Goal: Information Seeking & Learning: Learn about a topic

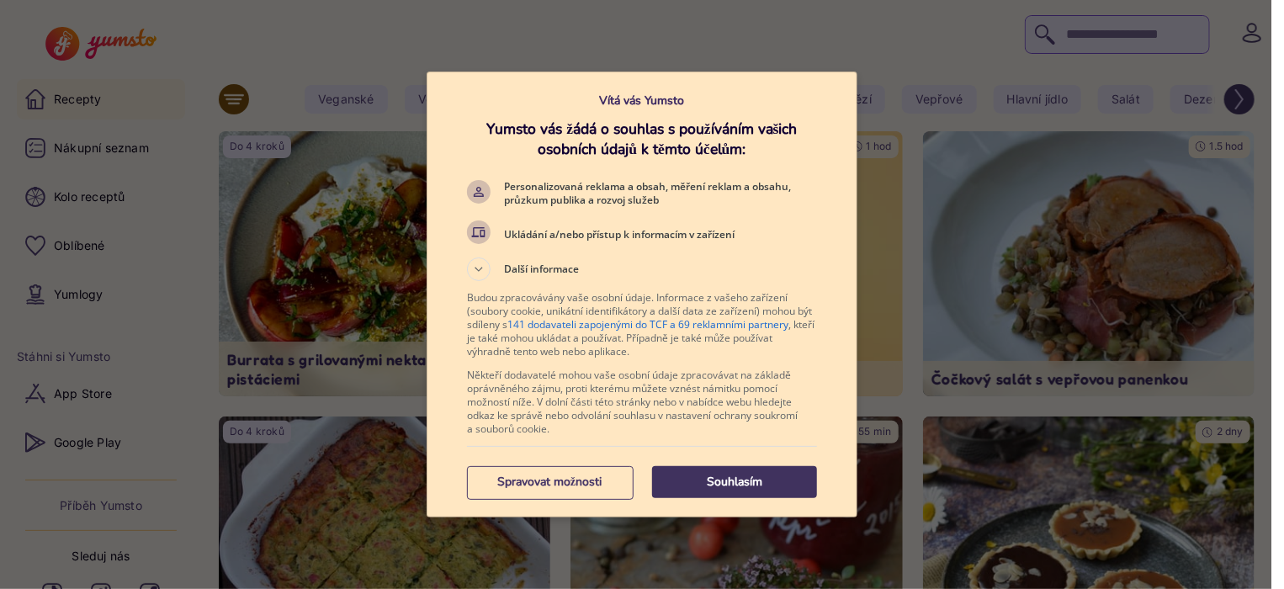
click at [729, 480] on p "Souhlasím" at bounding box center [734, 482] width 165 height 17
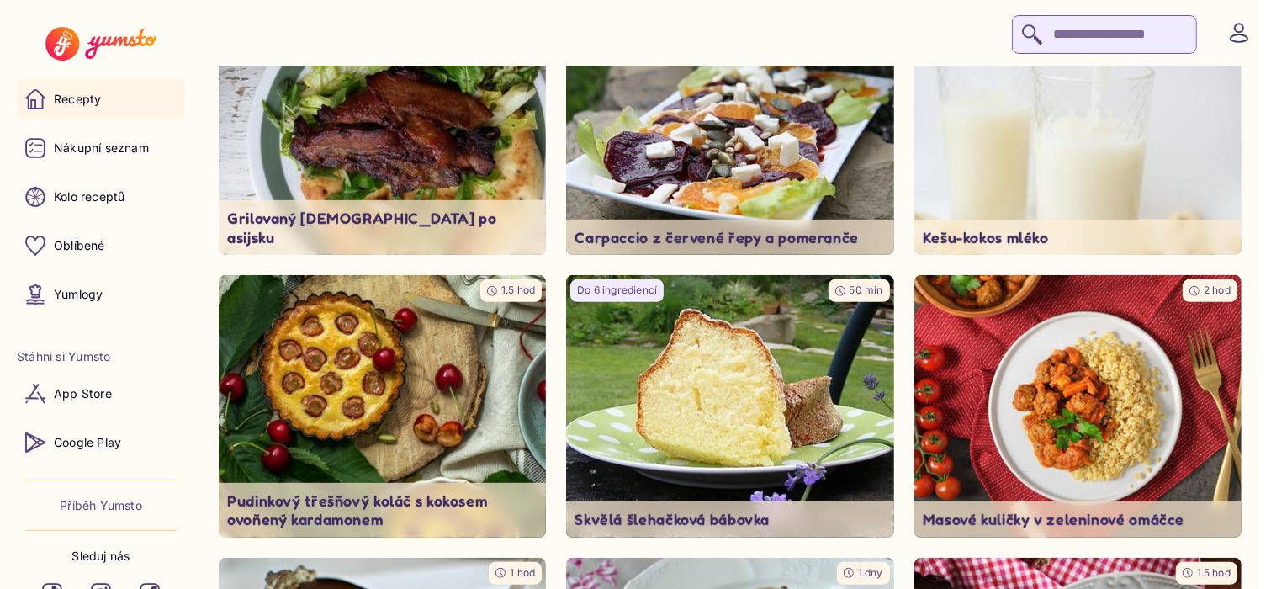
scroll to position [707, 0]
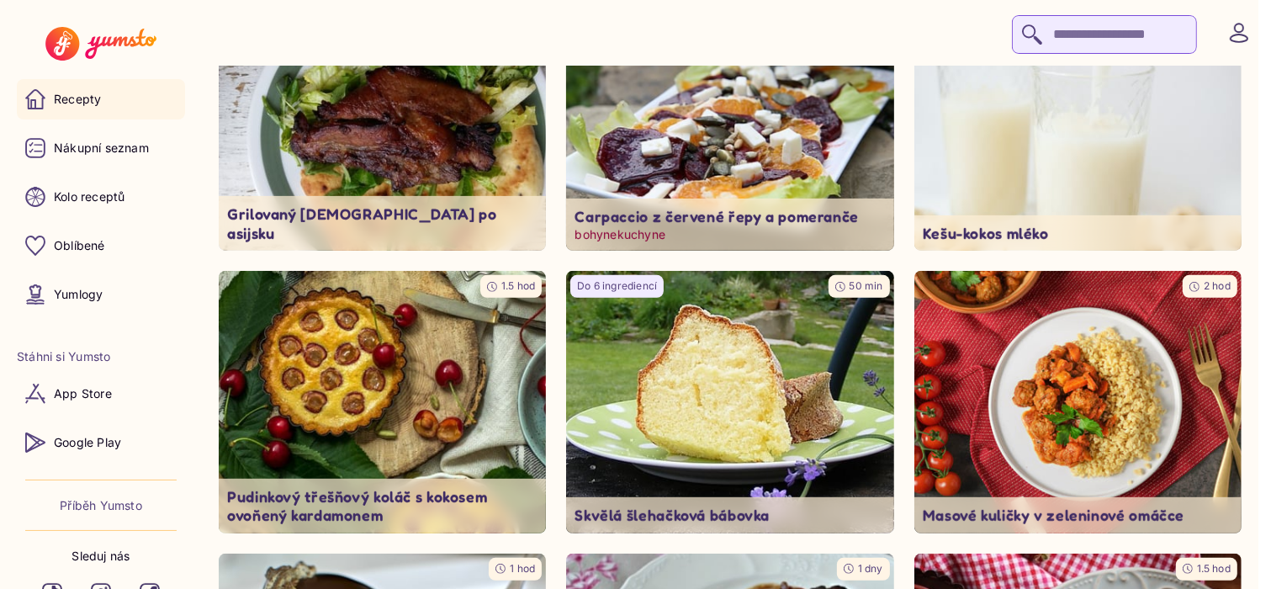
click at [720, 164] on img at bounding box center [731, 119] width 344 height 275
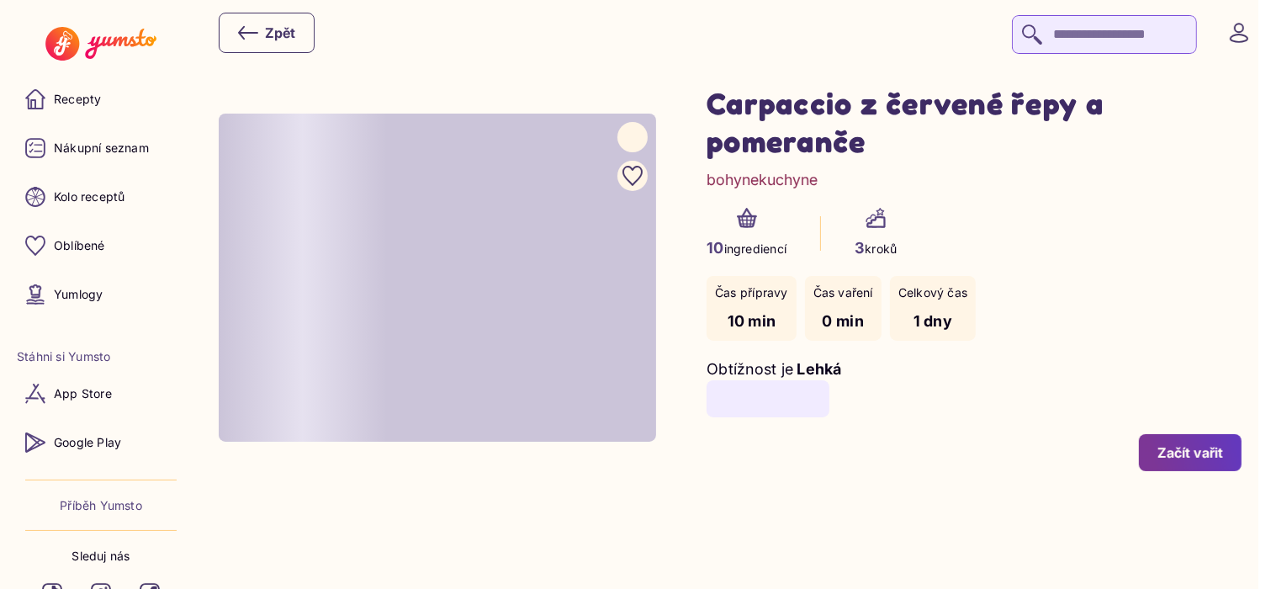
type input "*"
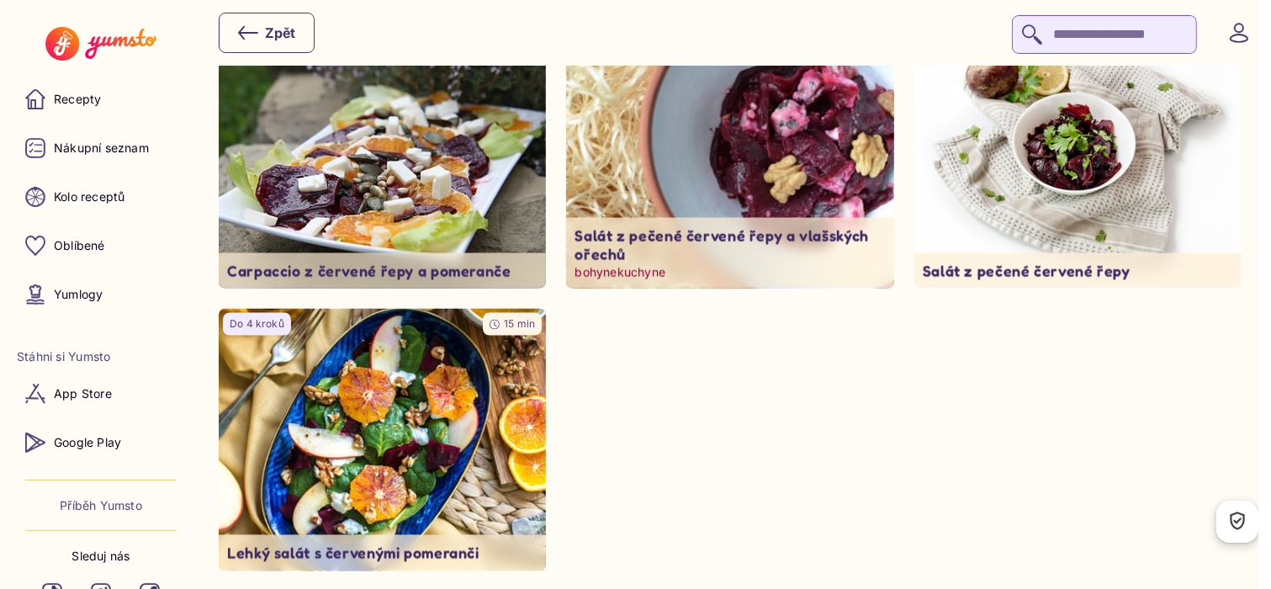
scroll to position [2693, 0]
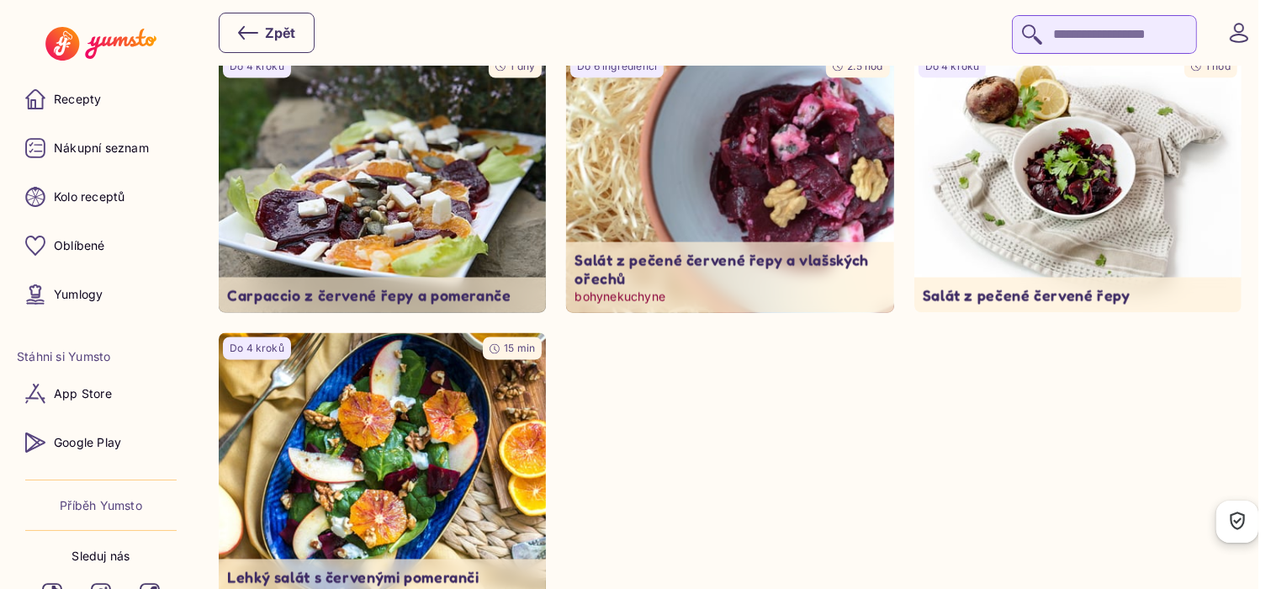
click at [820, 217] on img at bounding box center [731, 182] width 344 height 275
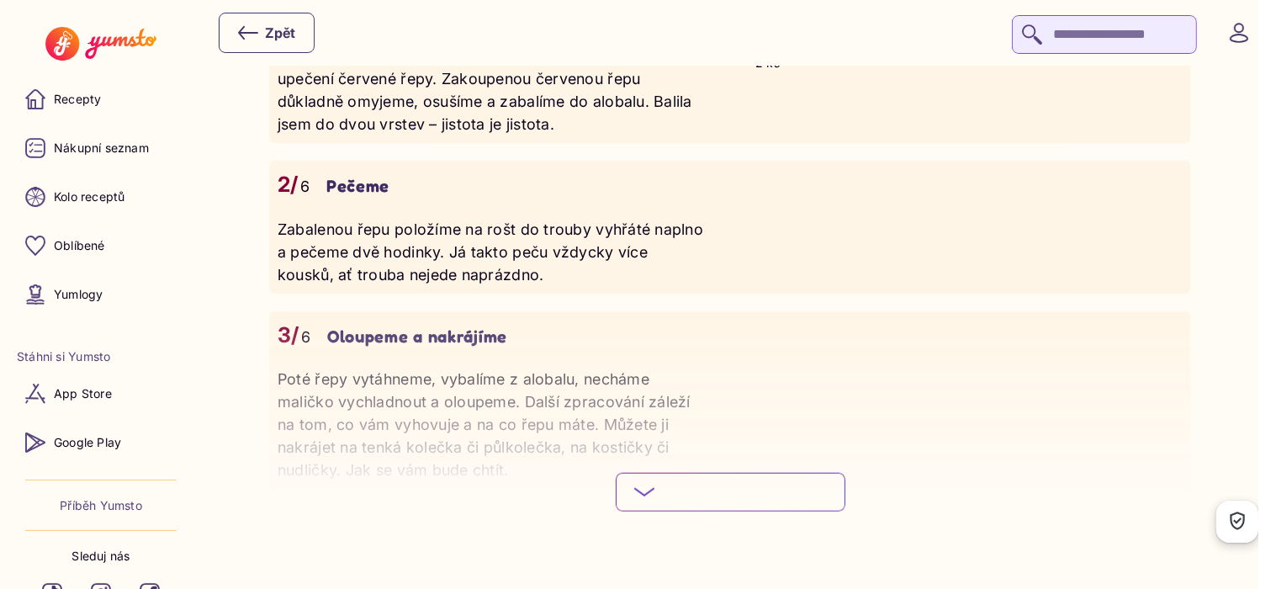
scroll to position [1447, 0]
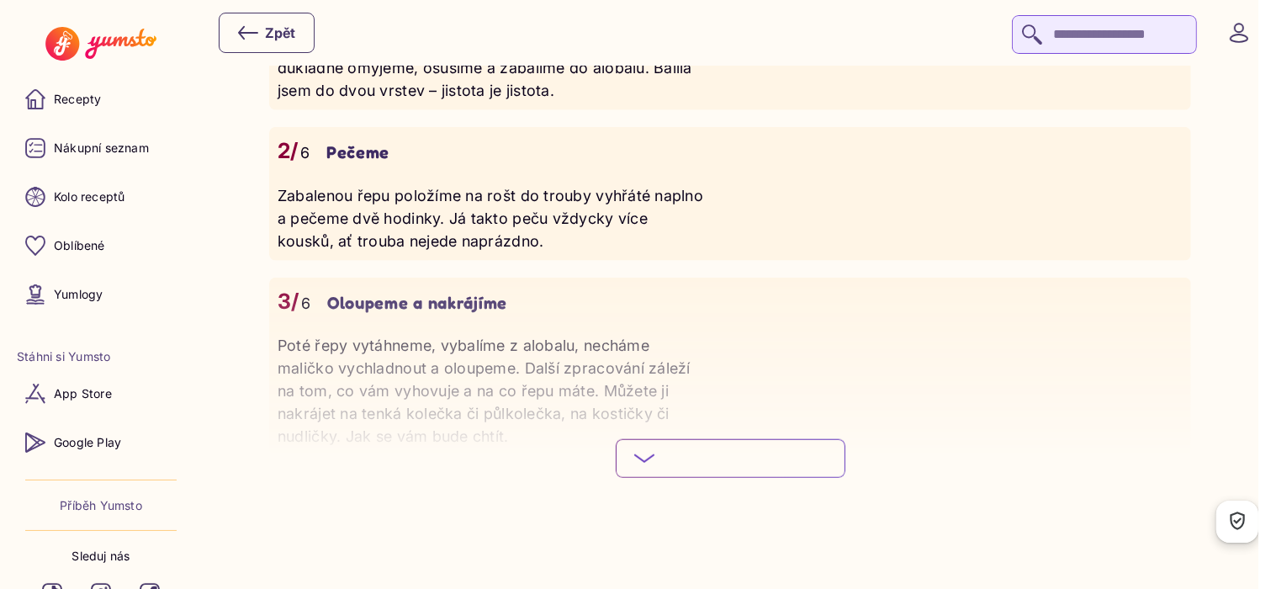
click at [765, 466] on span "Podívej se na celý postup" at bounding box center [744, 458] width 166 height 17
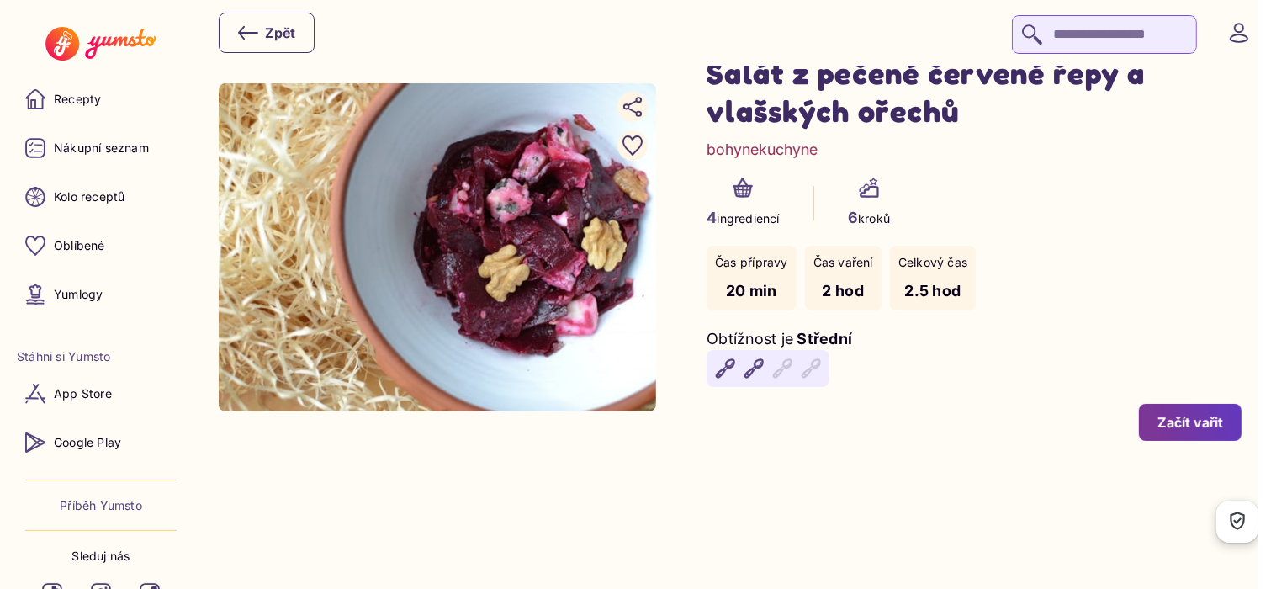
scroll to position [0, 0]
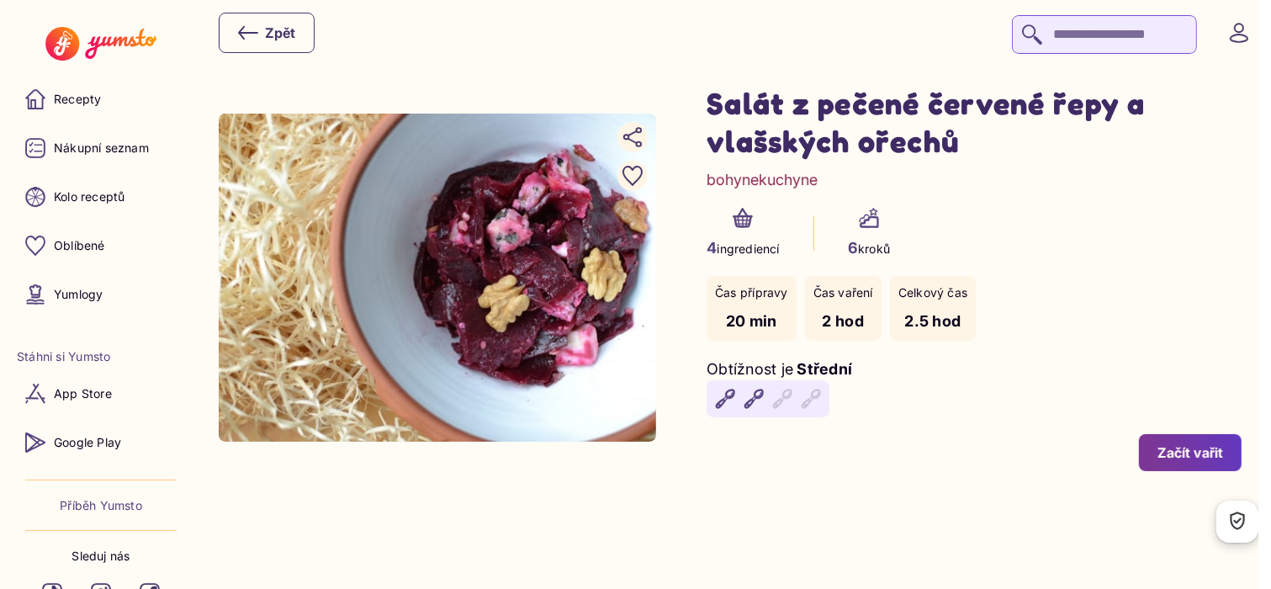
click at [781, 178] on link "bohynekuchyne" at bounding box center [762, 179] width 111 height 23
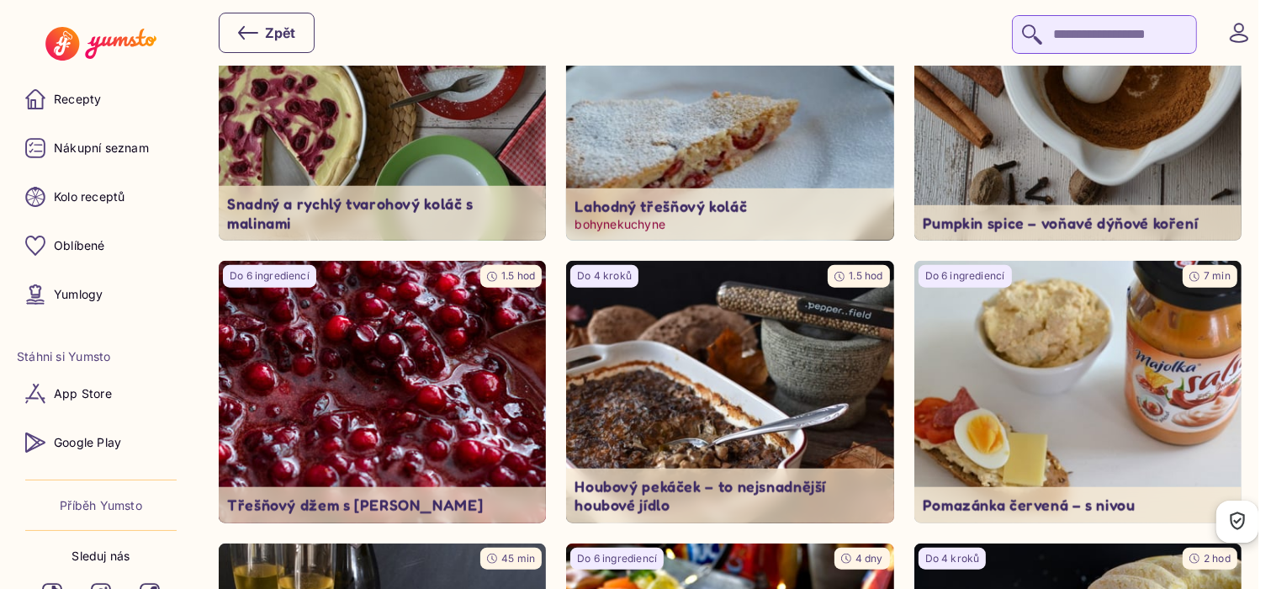
scroll to position [1548, 0]
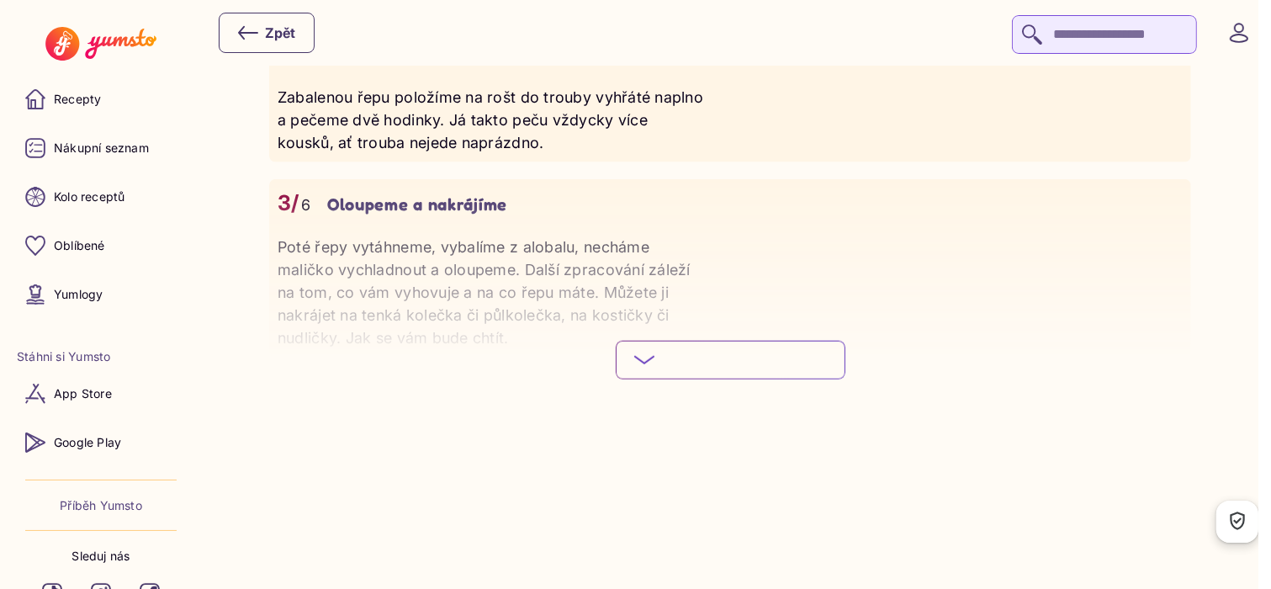
scroll to position [1548, 0]
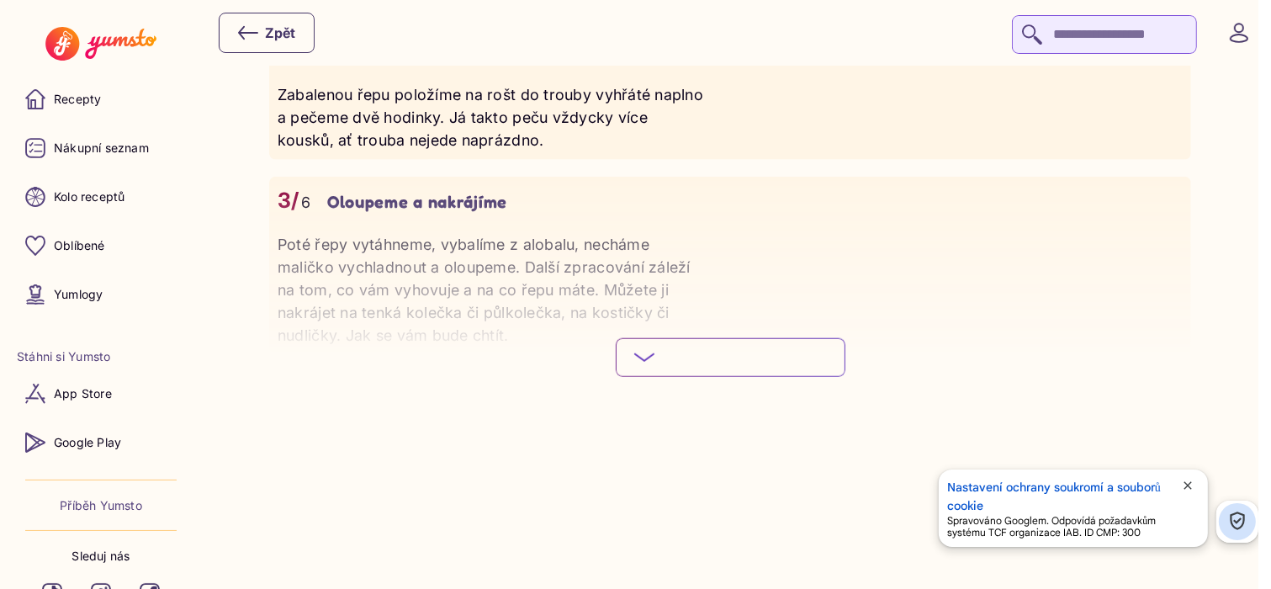
click at [724, 364] on span "Podívej se na celý postup" at bounding box center [744, 357] width 166 height 17
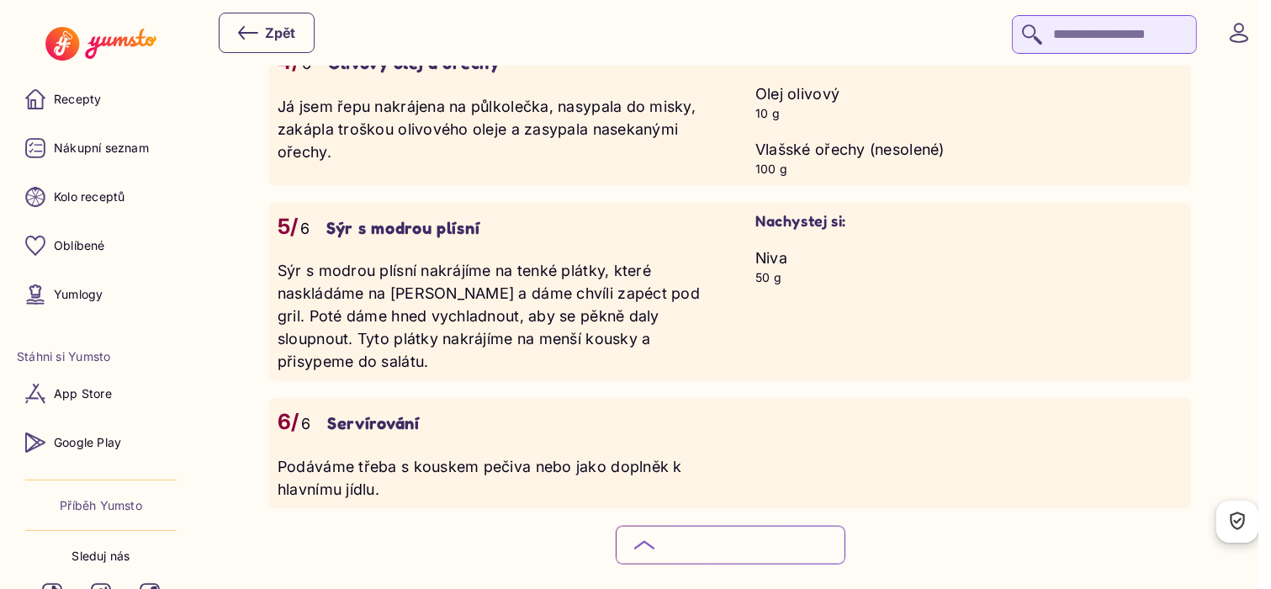
scroll to position [1885, 0]
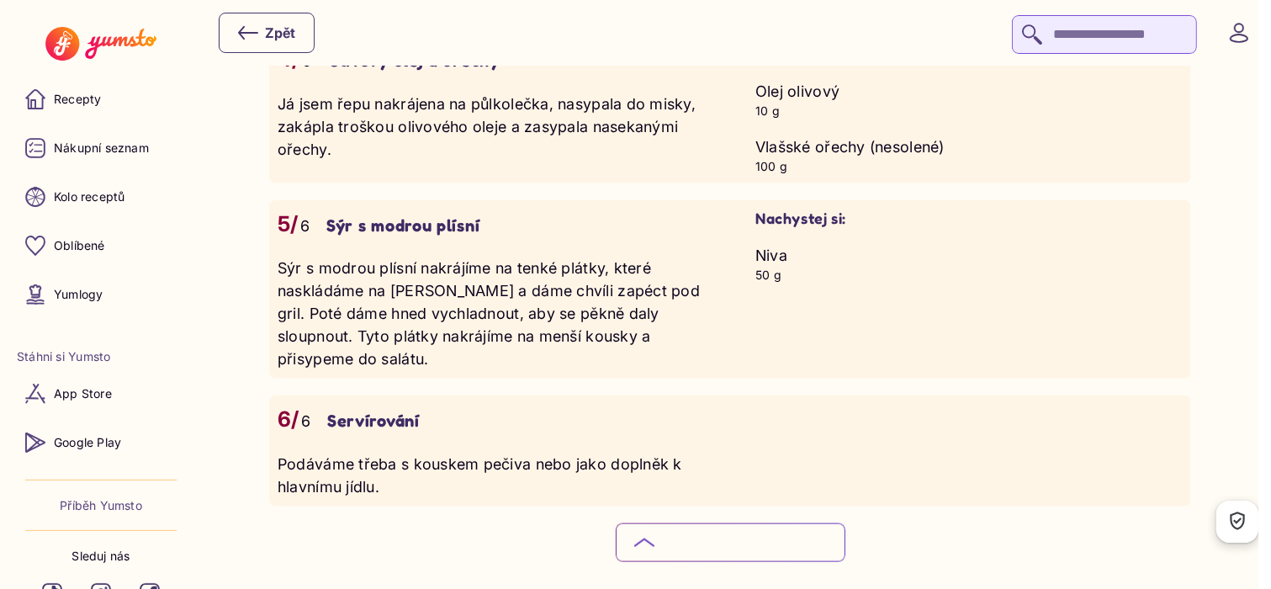
click at [616, 523] on button "Podívej se na celý postup Skryj podrobný postup" at bounding box center [731, 542] width 230 height 39
